Goal: Task Accomplishment & Management: Manage account settings

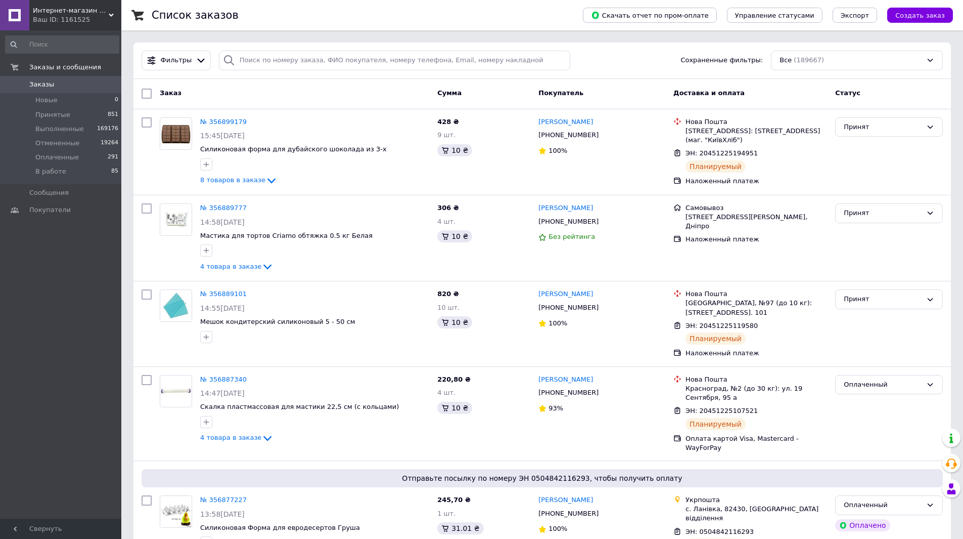
click at [72, 83] on span "Заказы" at bounding box center [61, 84] width 64 height 9
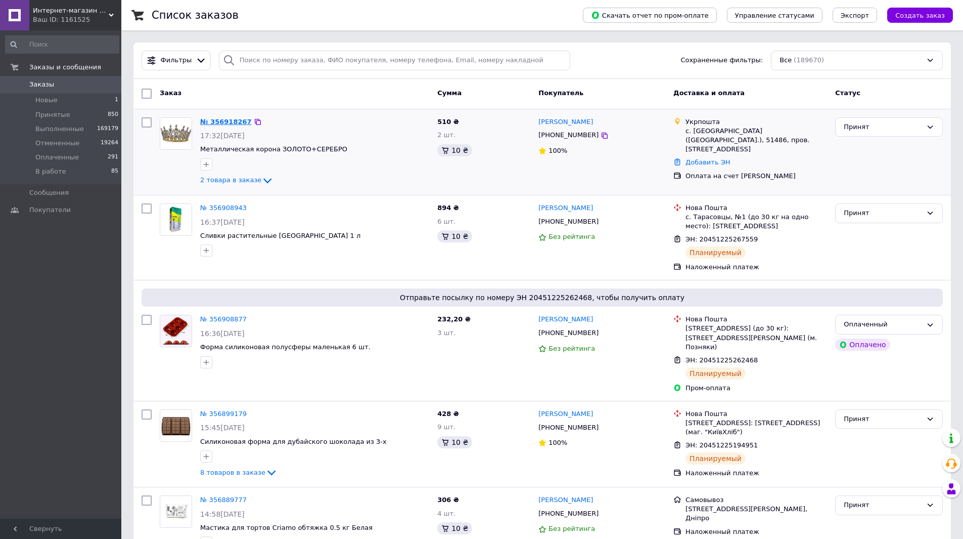
click at [222, 121] on link "№ 356918267" at bounding box center [226, 122] width 52 height 8
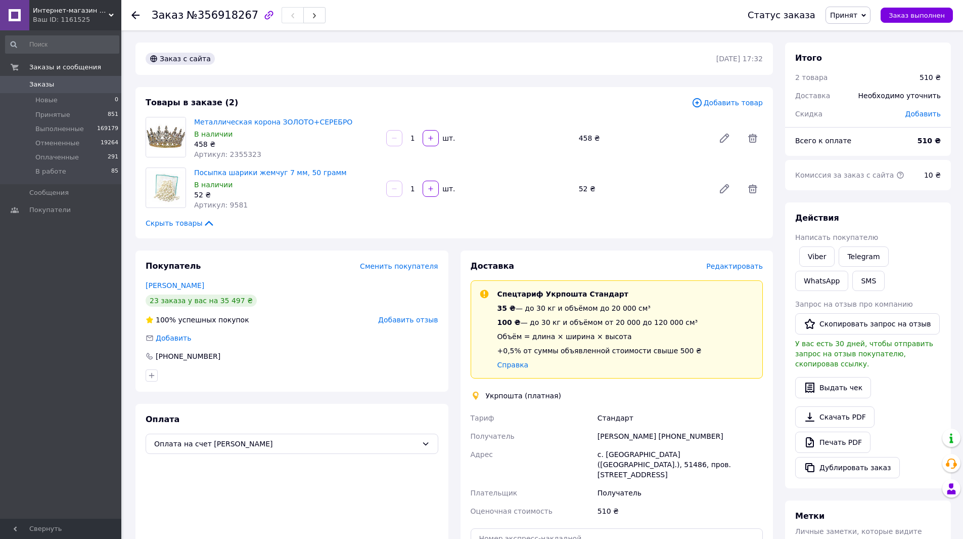
click at [85, 84] on span "Заказы" at bounding box center [61, 84] width 64 height 9
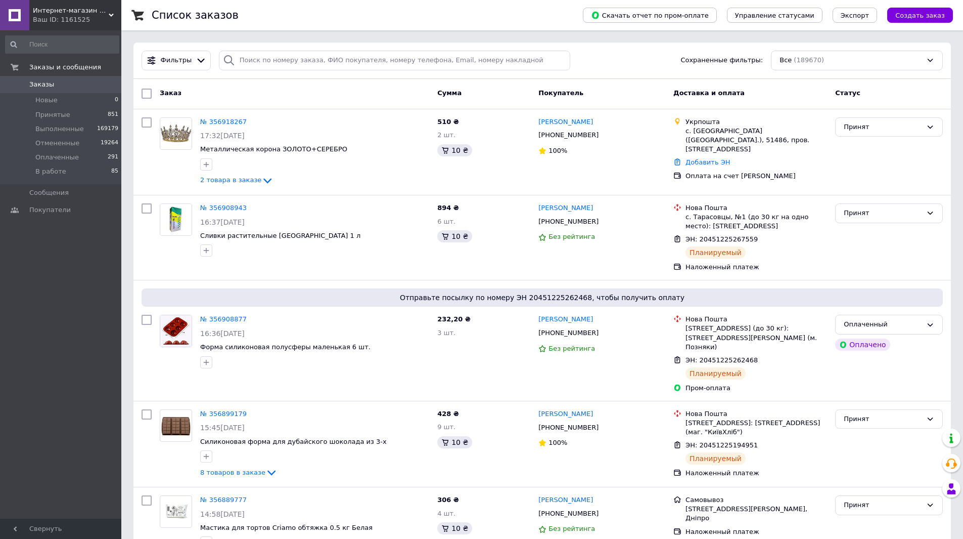
click at [107, 86] on span "0" at bounding box center [108, 84] width 28 height 9
click at [82, 80] on span "Заказы" at bounding box center [61, 84] width 64 height 9
click at [68, 80] on span "Заказы" at bounding box center [61, 84] width 64 height 9
click at [101, 88] on span "0" at bounding box center [108, 84] width 28 height 9
click at [90, 86] on span "Заказы" at bounding box center [61, 84] width 64 height 9
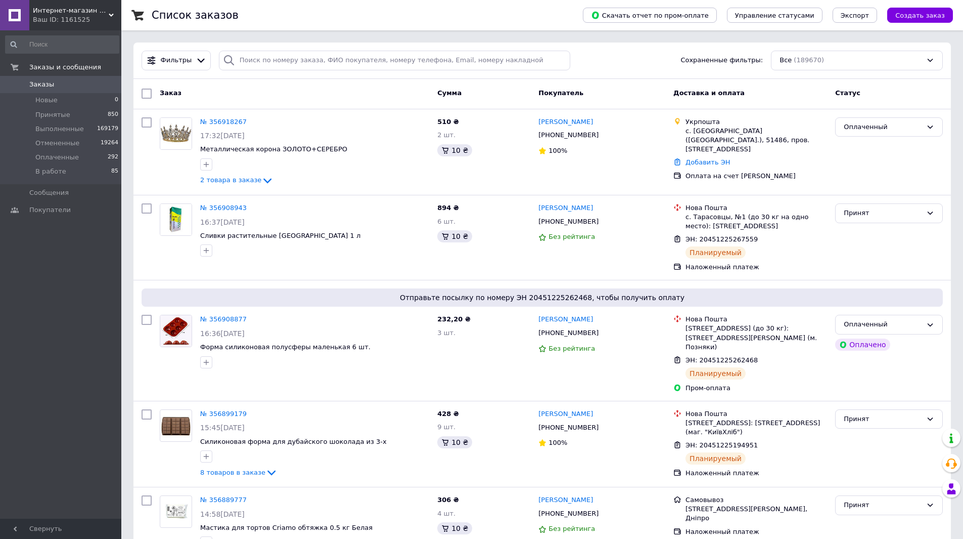
click at [106, 87] on span "0" at bounding box center [108, 84] width 28 height 9
